Goal: Use online tool/utility: Utilize a website feature to perform a specific function

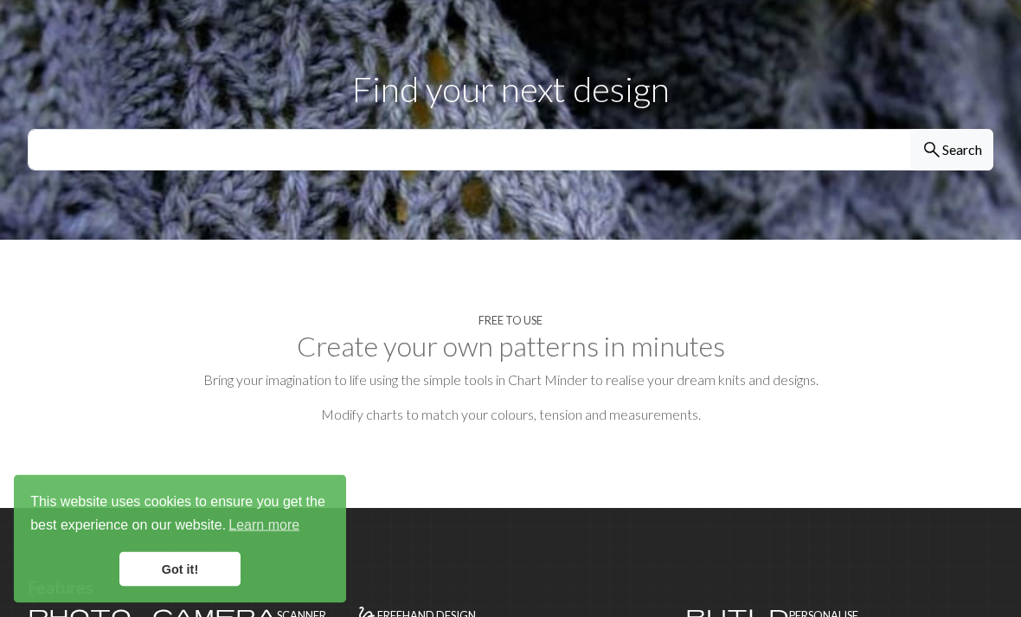
scroll to position [614, 0]
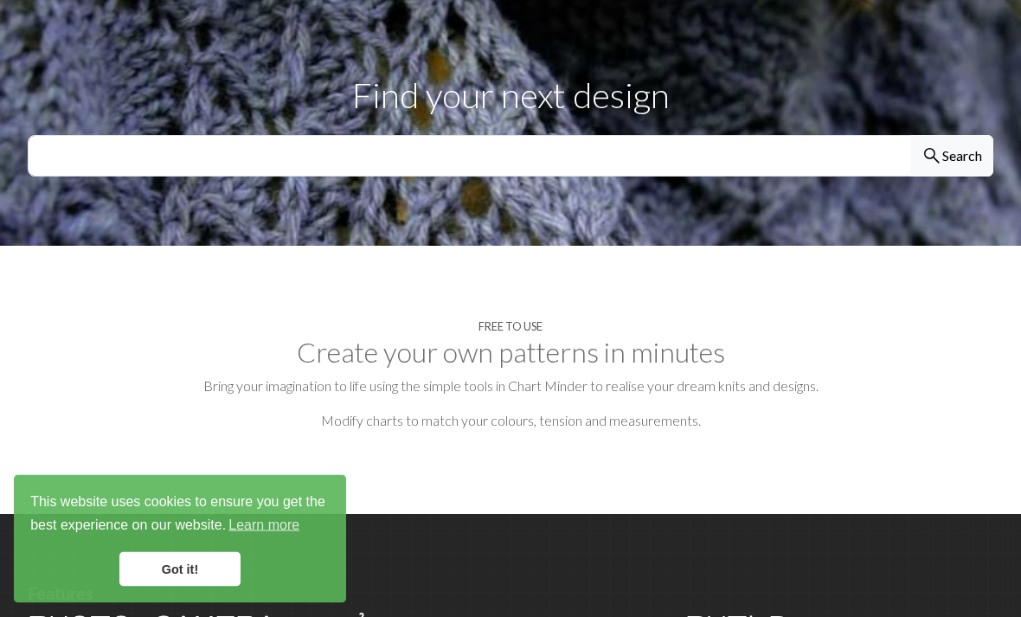
click at [181, 587] on link "Got it!" at bounding box center [179, 569] width 121 height 35
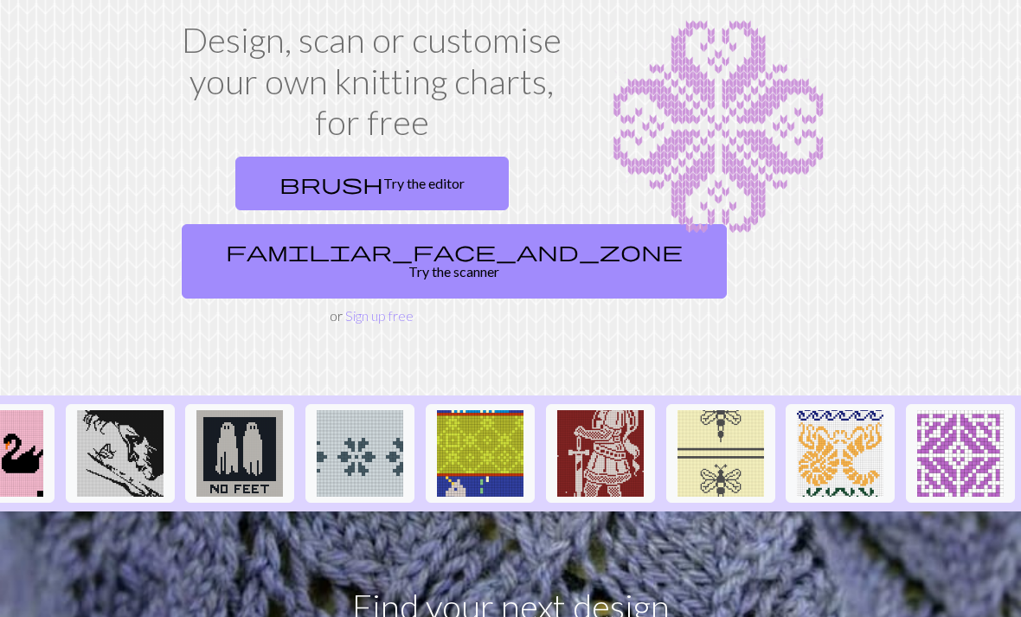
scroll to position [91, 0]
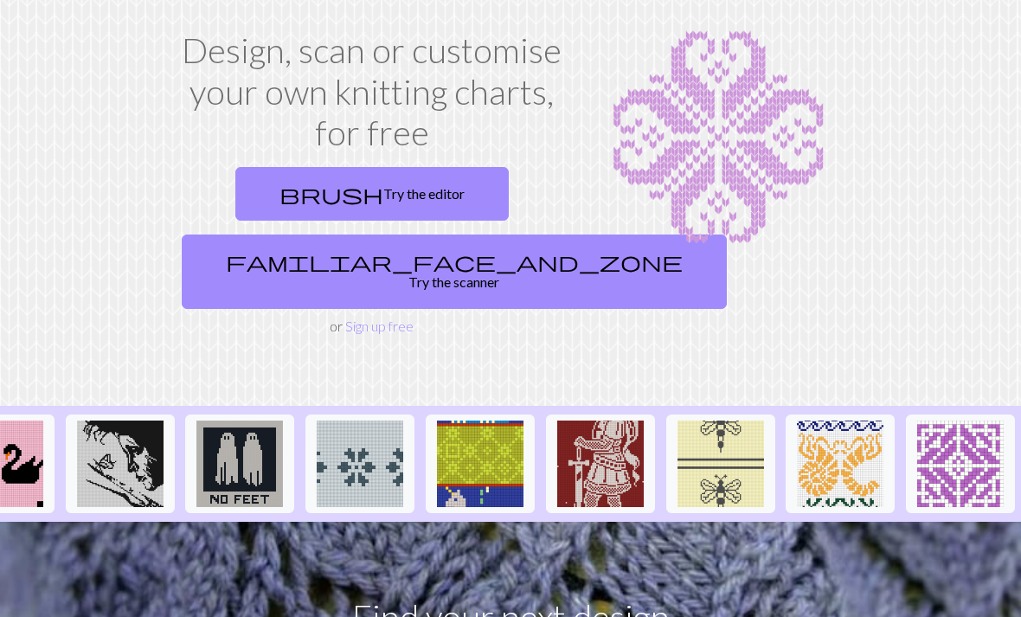
click at [418, 191] on link "brush Try the editor" at bounding box center [371, 195] width 273 height 54
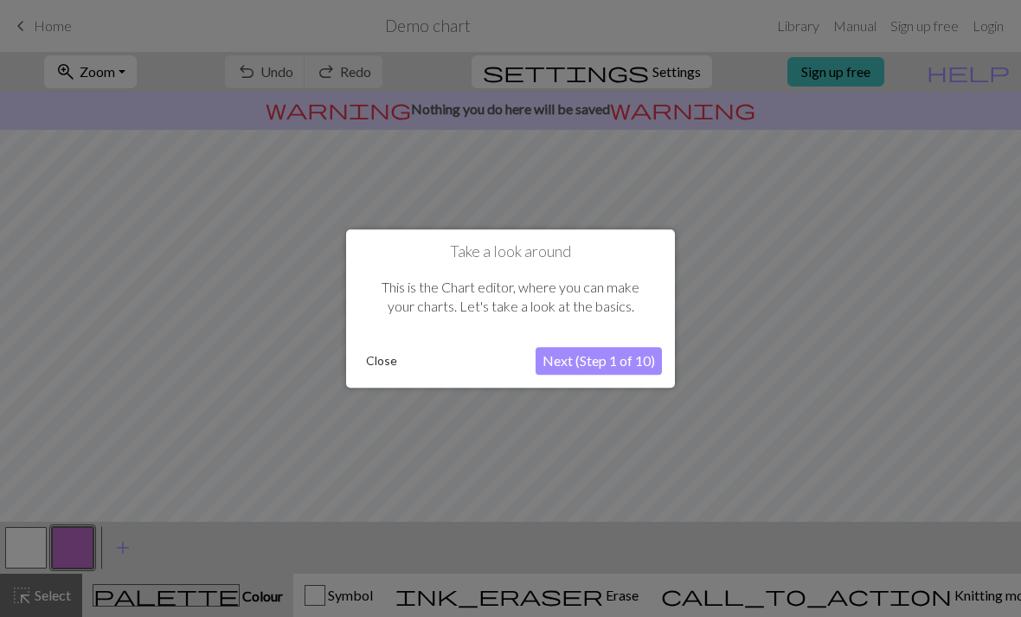
click at [646, 358] on button "Next (Step 1 of 10)" at bounding box center [599, 361] width 126 height 28
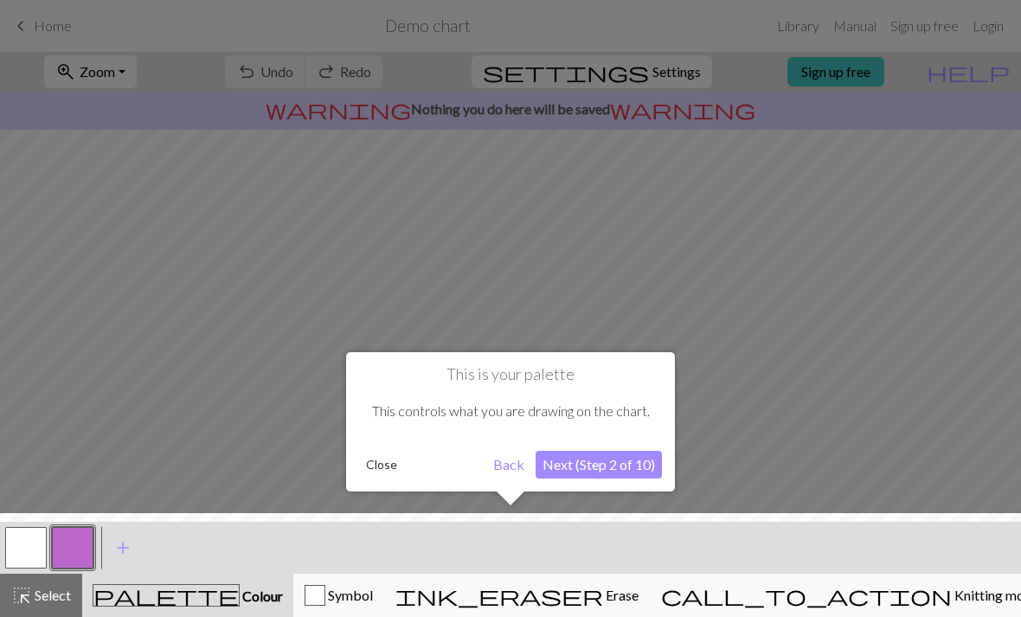
click at [646, 471] on button "Next (Step 2 of 10)" at bounding box center [599, 465] width 126 height 28
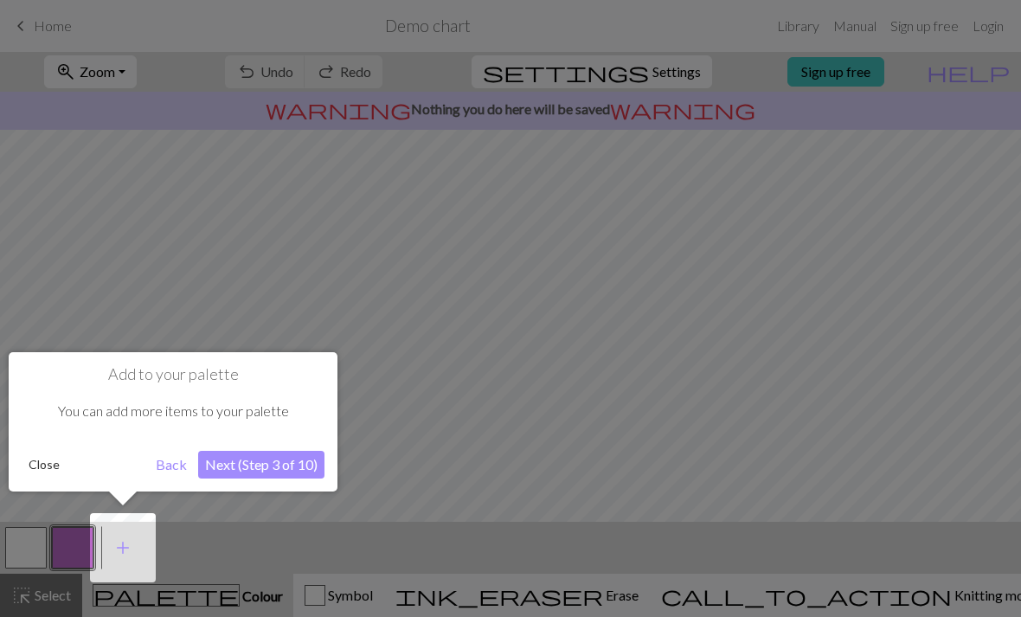
click at [273, 460] on button "Next (Step 3 of 10)" at bounding box center [261, 465] width 126 height 28
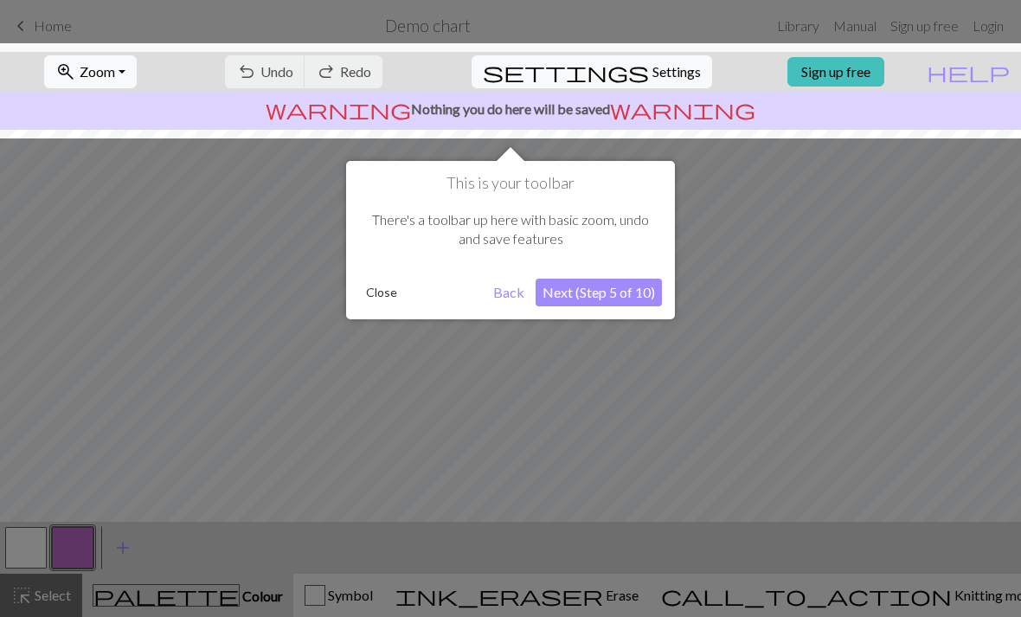
click at [632, 305] on button "Next (Step 5 of 10)" at bounding box center [599, 293] width 126 height 28
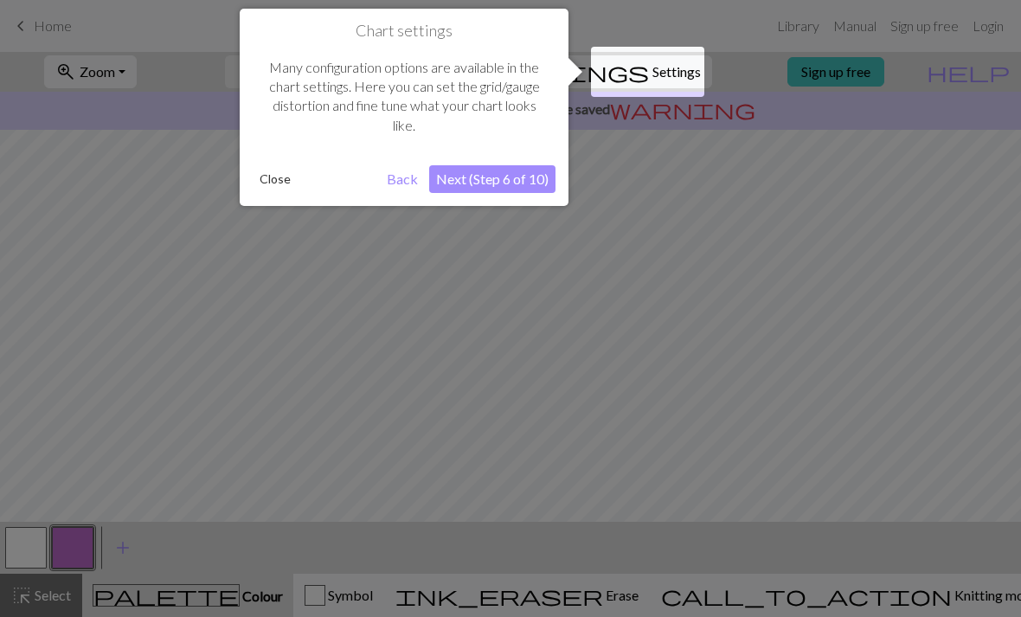
click at [504, 185] on button "Next (Step 6 of 10)" at bounding box center [492, 179] width 126 height 28
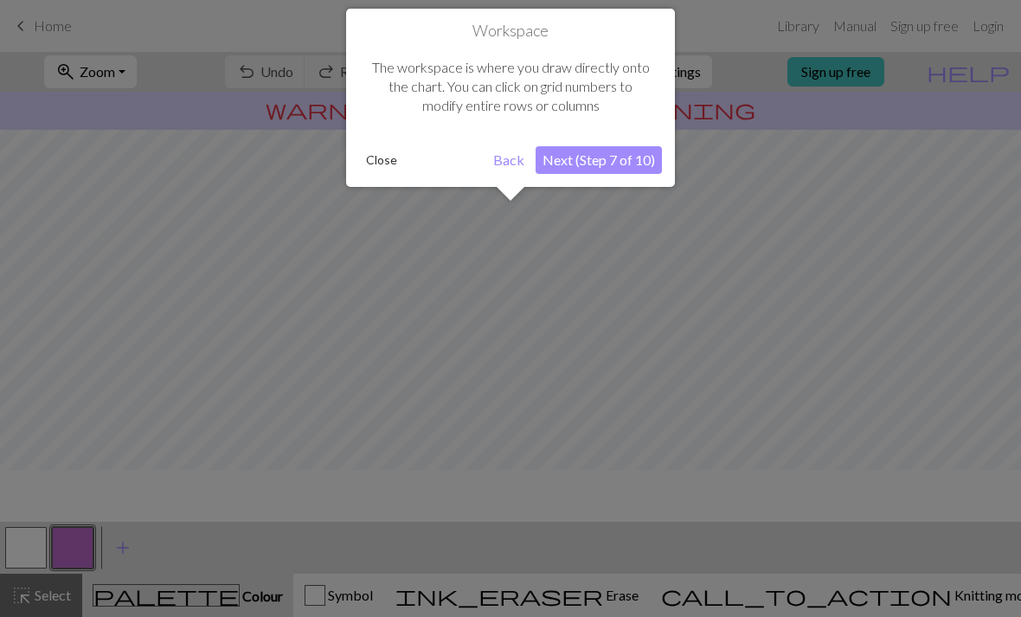
scroll to position [104, 0]
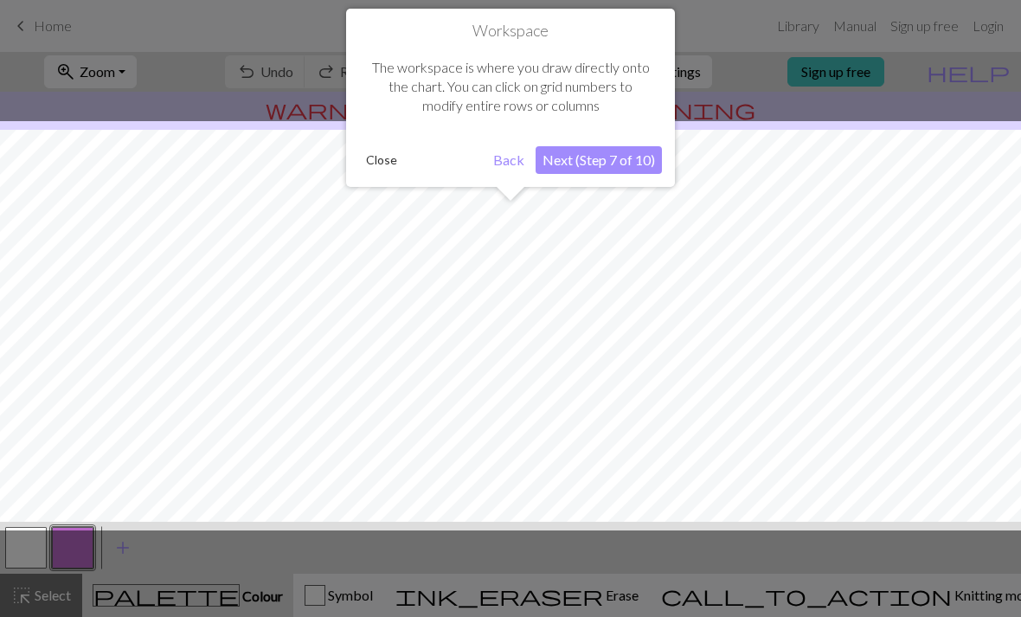
click at [629, 163] on button "Next (Step 7 of 10)" at bounding box center [599, 160] width 126 height 28
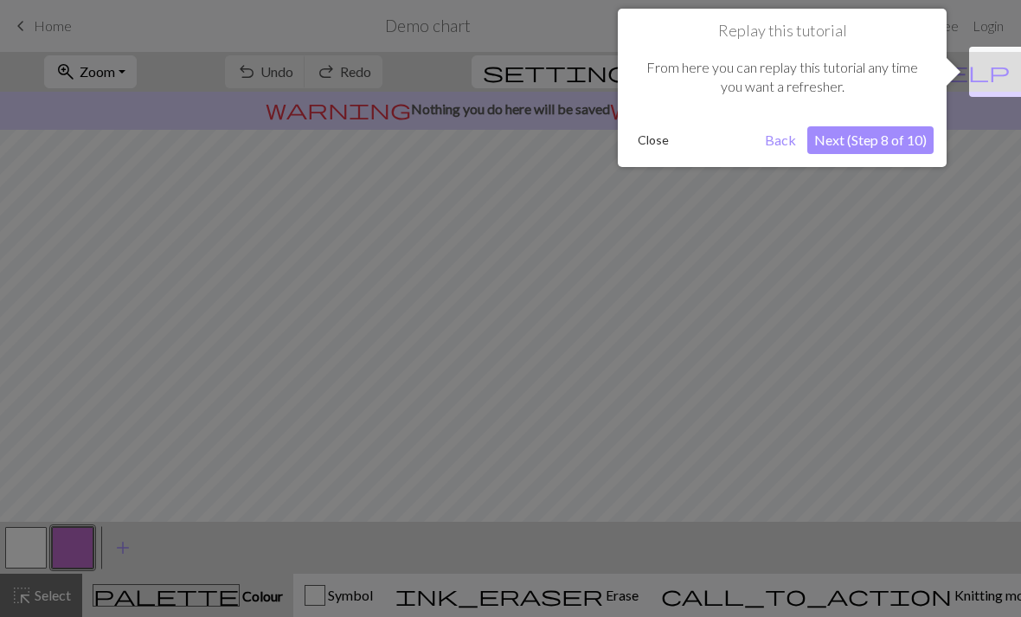
click at [903, 139] on button "Next (Step 8 of 10)" at bounding box center [870, 140] width 126 height 28
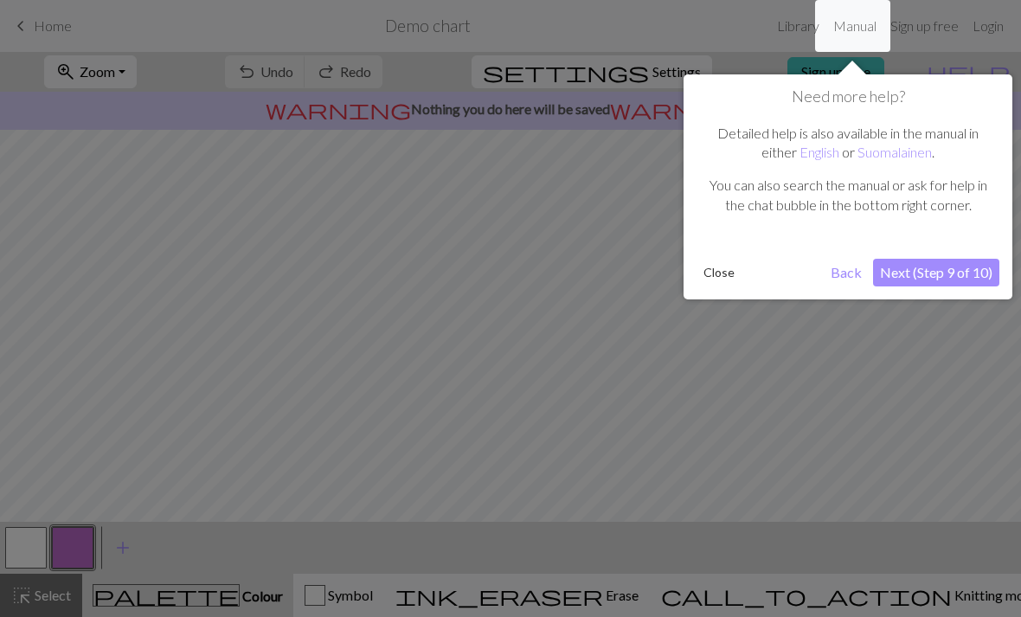
click at [974, 274] on button "Next (Step 9 of 10)" at bounding box center [936, 273] width 126 height 28
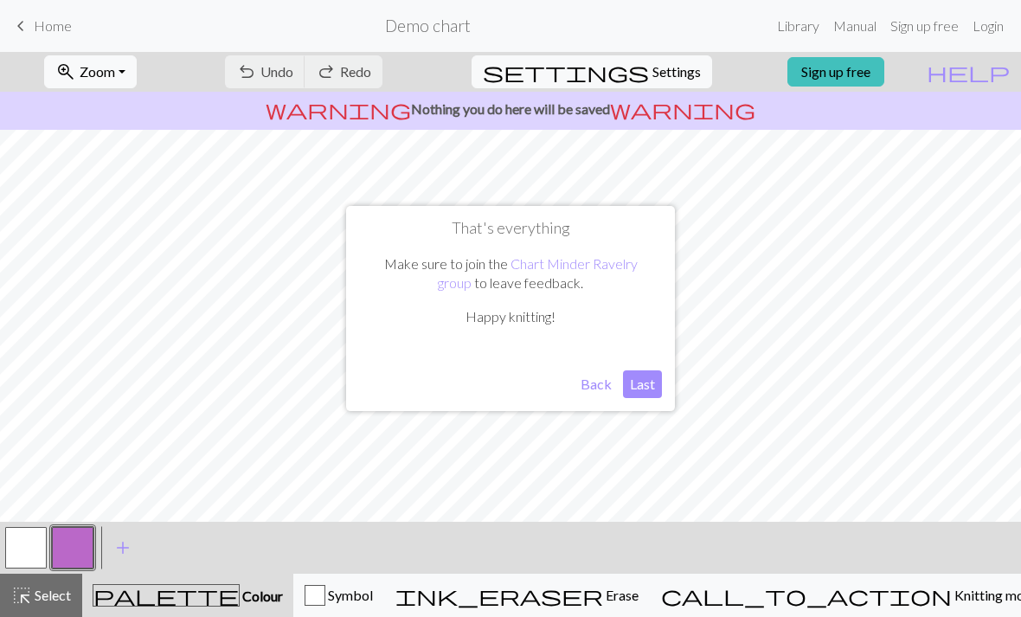
click at [657, 380] on button "Last" at bounding box center [642, 384] width 39 height 28
click at [639, 602] on span "Erase" at bounding box center [620, 595] width 35 height 16
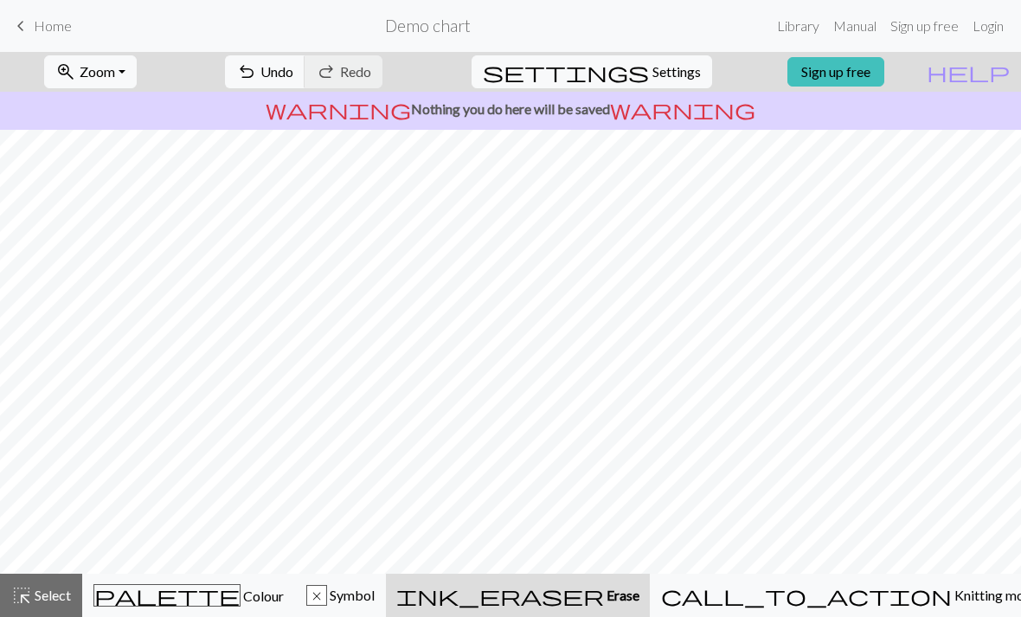
click at [180, 606] on span "palette" at bounding box center [166, 595] width 145 height 24
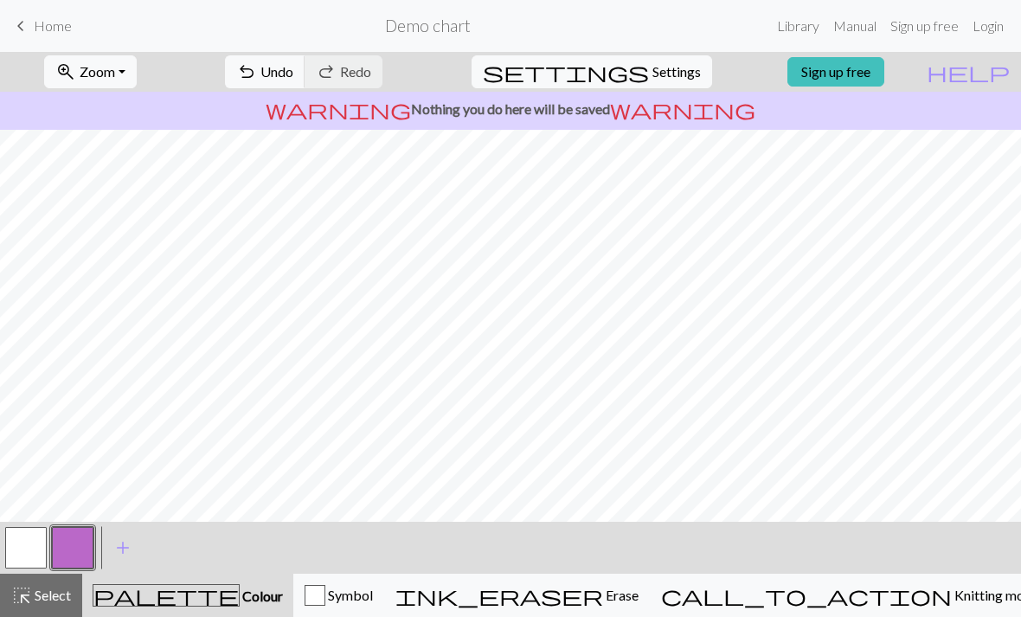
click at [23, 563] on button "button" at bounding box center [26, 548] width 42 height 42
click at [952, 597] on span "Knitting mode" at bounding box center [995, 595] width 87 height 16
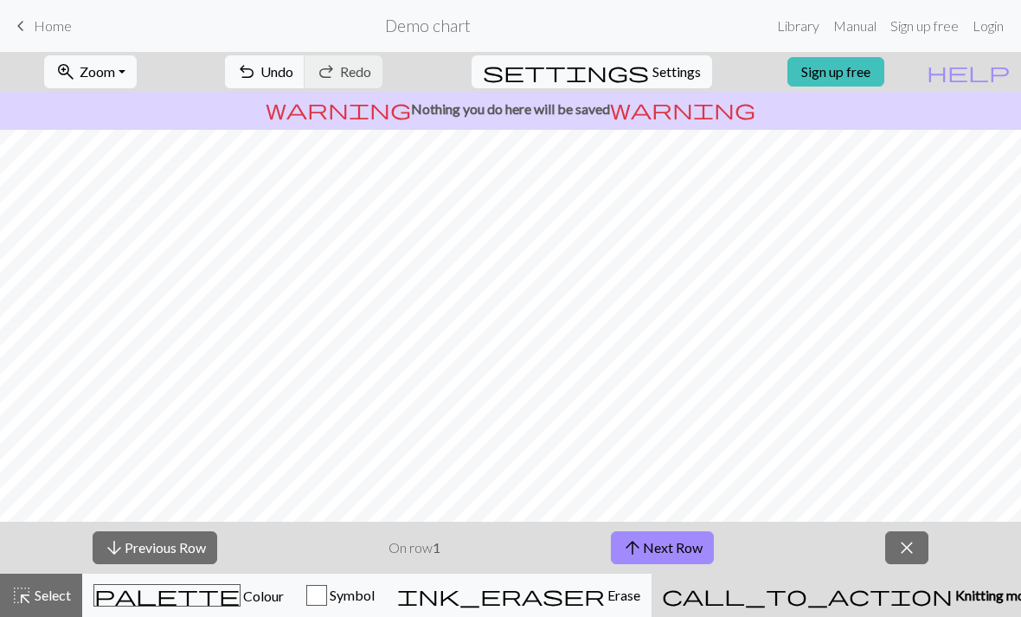
click at [907, 552] on span "close" at bounding box center [907, 548] width 21 height 24
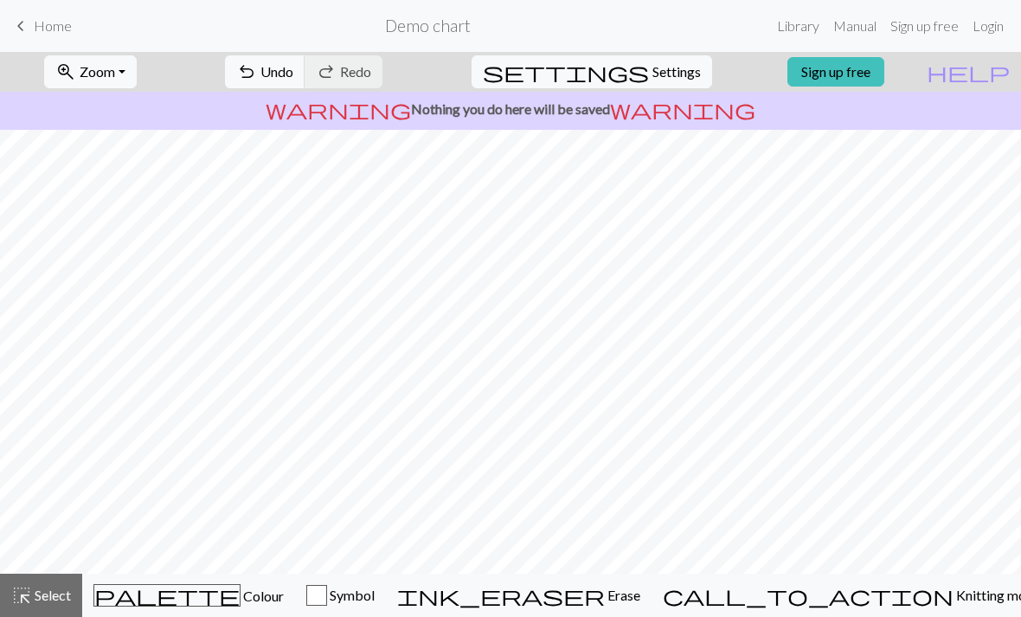
click at [665, 68] on span "Settings" at bounding box center [677, 71] width 48 height 21
select select "aran"
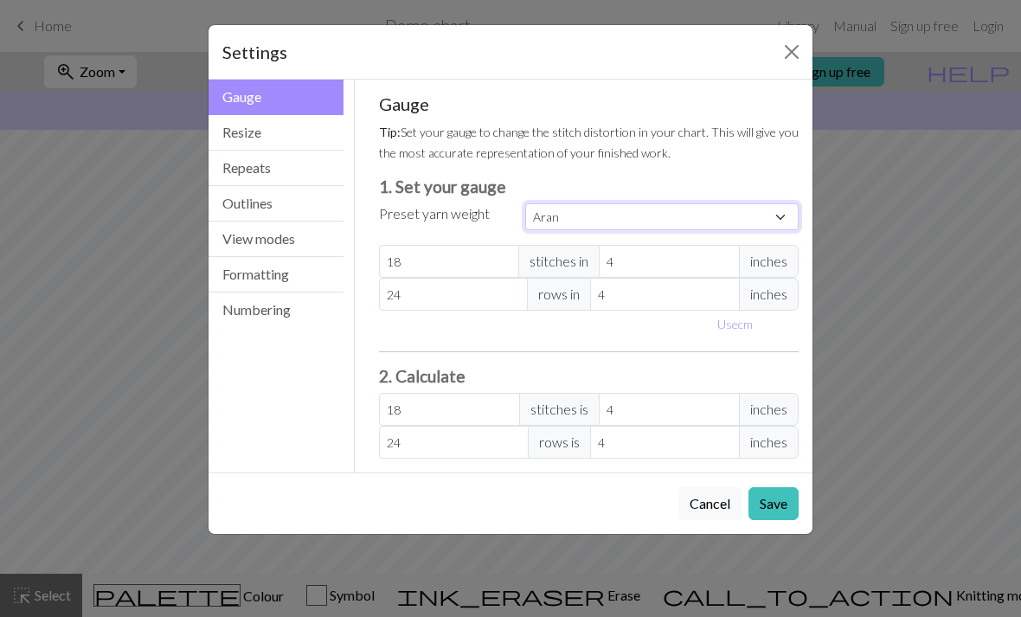
click at [773, 215] on select "Custom Square Lace Light Fingering Fingering Sport Double knit Worsted Aran Bul…" at bounding box center [661, 216] width 273 height 27
click at [786, 52] on button "Close" at bounding box center [792, 52] width 28 height 28
